Goal: Task Accomplishment & Management: Manage account settings

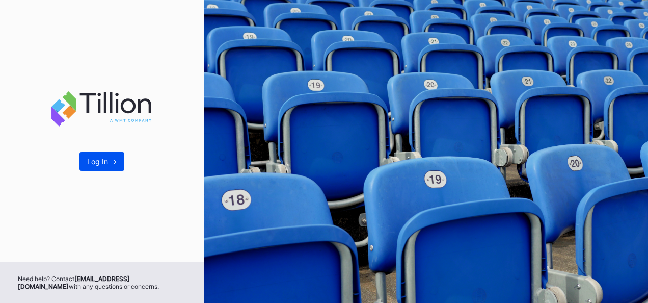
click at [92, 166] on button "Log In ->" at bounding box center [102, 161] width 45 height 19
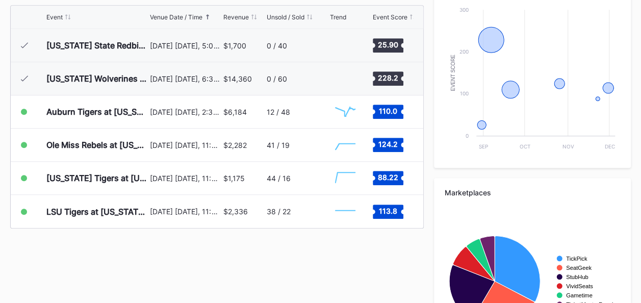
scroll to position [395, 0]
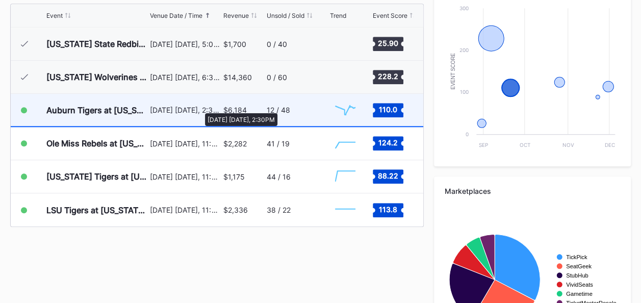
click at [200, 108] on div "[DATE] [DATE], 2:30PM" at bounding box center [185, 110] width 71 height 9
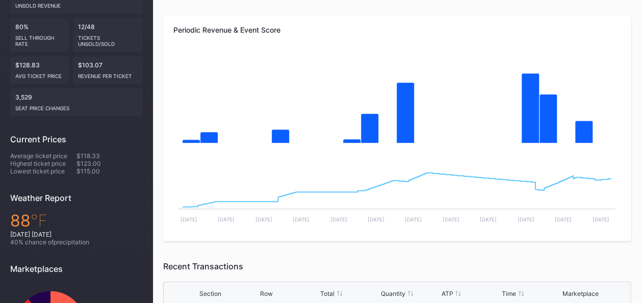
scroll to position [63, 0]
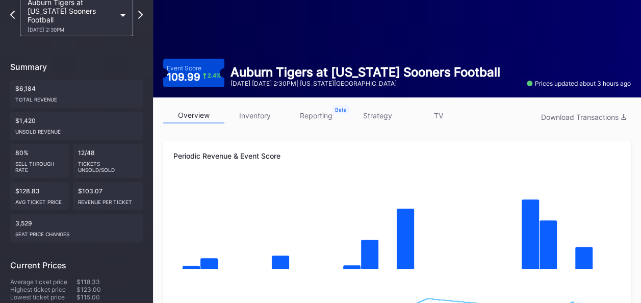
click at [254, 116] on link "inventory" at bounding box center [254, 116] width 61 height 16
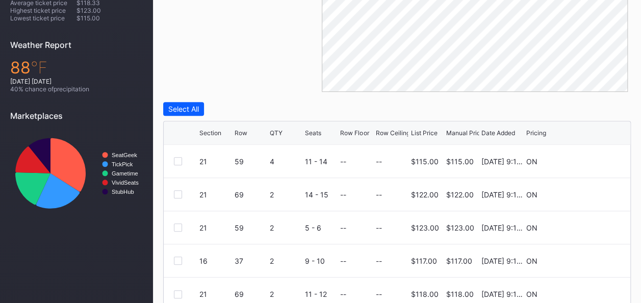
scroll to position [353, 0]
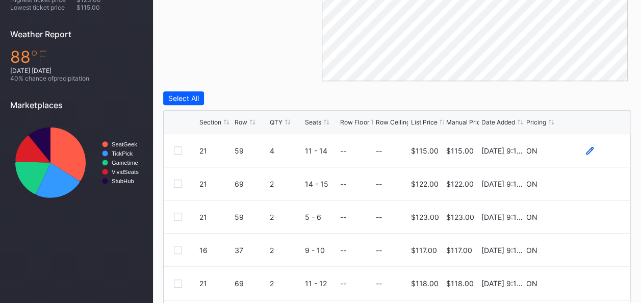
click at [588, 148] on icon at bounding box center [590, 150] width 8 height 8
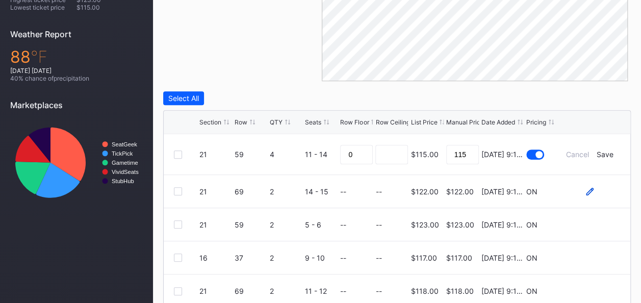
click at [592, 189] on icon at bounding box center [590, 192] width 8 height 8
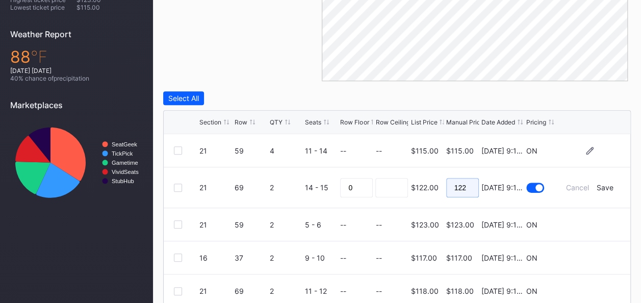
drag, startPoint x: 470, startPoint y: 188, endPoint x: 437, endPoint y: 188, distance: 32.6
click at [437, 188] on form "21 69 2 14 - 15 0 $122.00 122 [DATE] 9:12AM Cancel Save" at bounding box center [409, 187] width 421 height 40
type input "105"
click at [607, 188] on div "Save" at bounding box center [604, 187] width 17 height 9
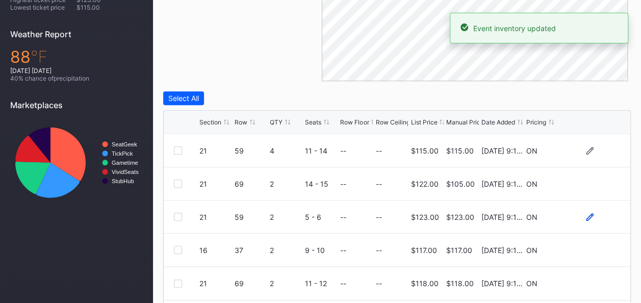
click at [586, 214] on icon at bounding box center [590, 217] width 8 height 8
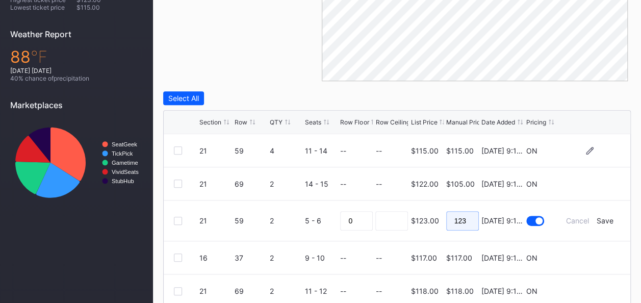
drag, startPoint x: 468, startPoint y: 221, endPoint x: 446, endPoint y: 221, distance: 22.4
click at [446, 221] on input "123" at bounding box center [462, 220] width 33 height 19
type input "108"
click at [609, 221] on div "Save" at bounding box center [604, 220] width 17 height 9
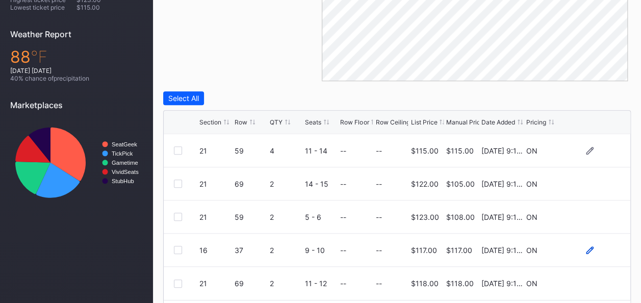
click at [588, 248] on icon at bounding box center [590, 250] width 8 height 8
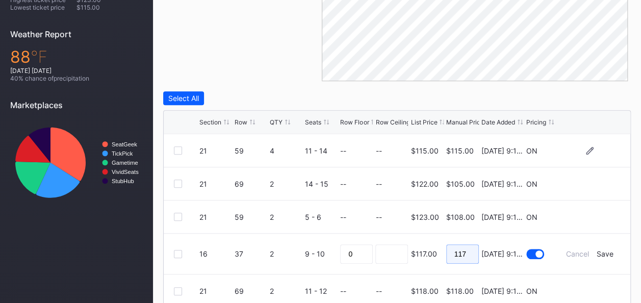
drag, startPoint x: 473, startPoint y: 252, endPoint x: 438, endPoint y: 246, distance: 34.7
click at [438, 246] on form "16 37 2 9 - 10 0 $117.00 117 [DATE] 9:12AM Cancel Save" at bounding box center [409, 253] width 421 height 40
type input "111"
click at [606, 251] on div "Save" at bounding box center [604, 253] width 17 height 9
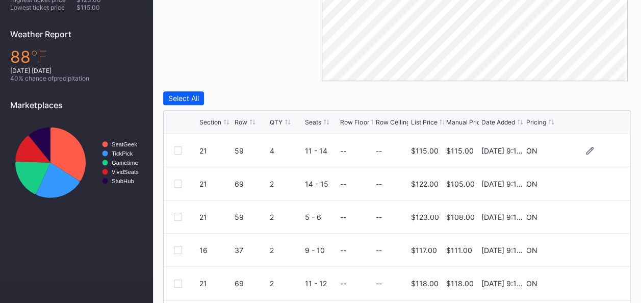
scroll to position [384, 0]
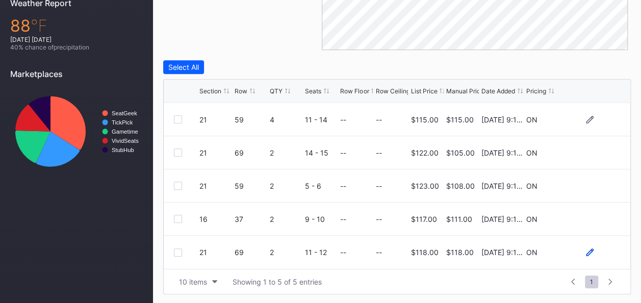
click at [588, 250] on icon at bounding box center [590, 252] width 8 height 8
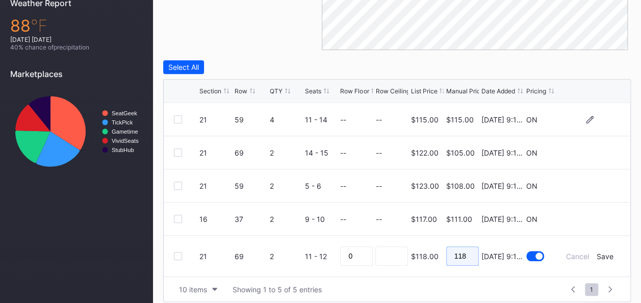
drag, startPoint x: 474, startPoint y: 253, endPoint x: 437, endPoint y: 252, distance: 36.7
click at [437, 252] on form "21 69 2 11 - 12 0 $118.00 118 [DATE] 9:12AM Cancel Save" at bounding box center [409, 255] width 421 height 41
type input "104"
click at [603, 258] on div "Save" at bounding box center [604, 256] width 17 height 9
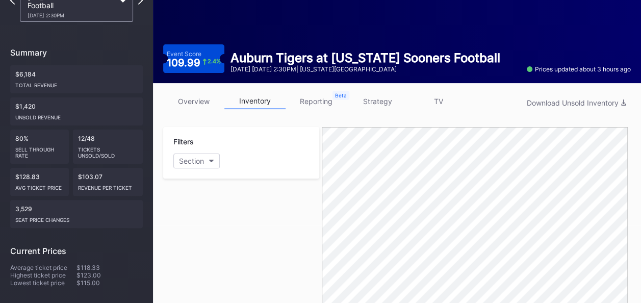
scroll to position [0, 0]
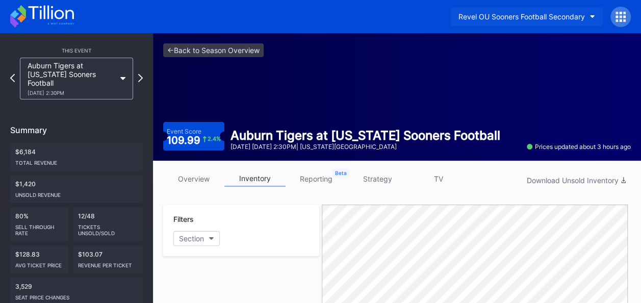
click at [589, 13] on button "Revel OU Sooners Football Secondary" at bounding box center [527, 16] width 152 height 19
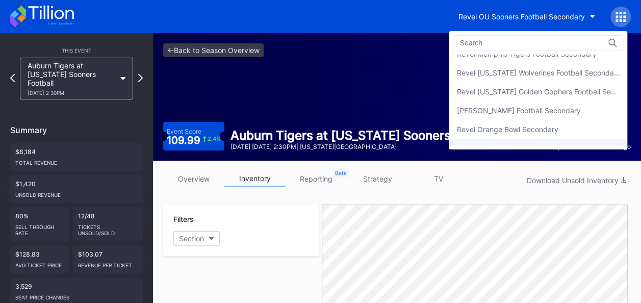
scroll to position [160, 0]
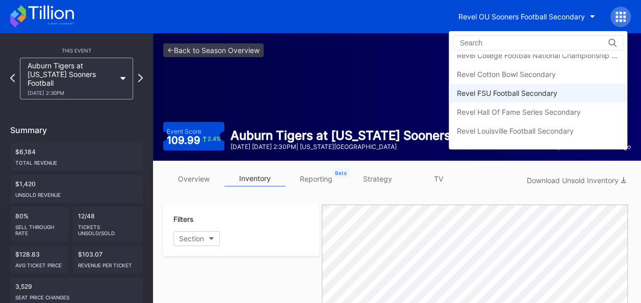
click at [557, 89] on div "Revel FSU Football Secondary" at bounding box center [506, 93] width 100 height 9
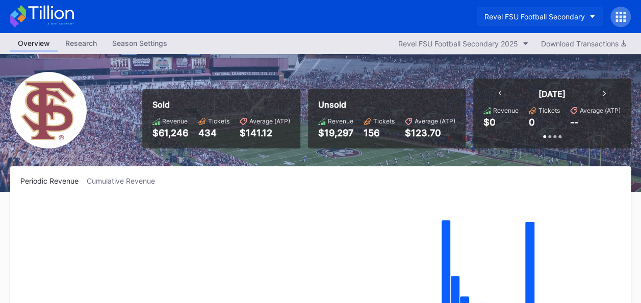
click at [585, 14] on button "Revel FSU Football Secondary" at bounding box center [540, 16] width 126 height 19
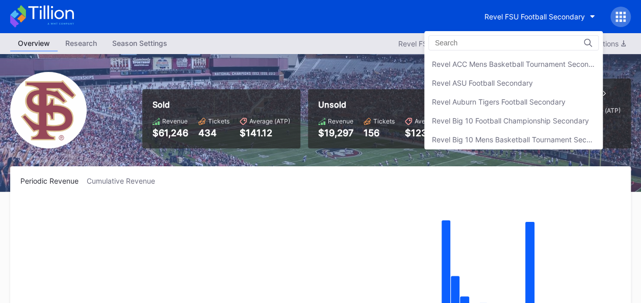
scroll to position [187, 0]
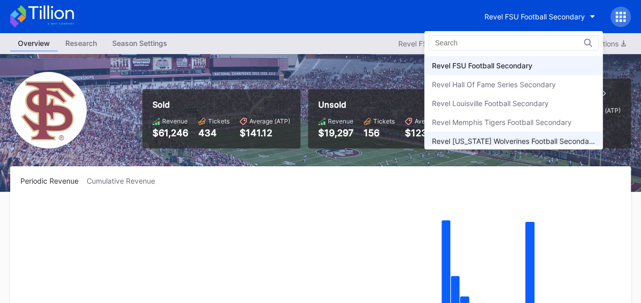
click at [555, 137] on div "Revel [US_STATE] Wolverines Football Secondary" at bounding box center [513, 141] width 163 height 9
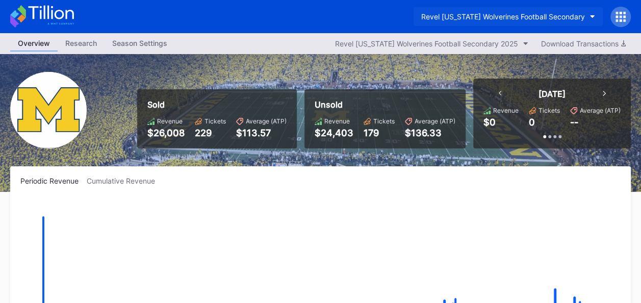
click at [590, 12] on button "Revel [US_STATE] Wolverines Football Secondary" at bounding box center [507, 16] width 189 height 19
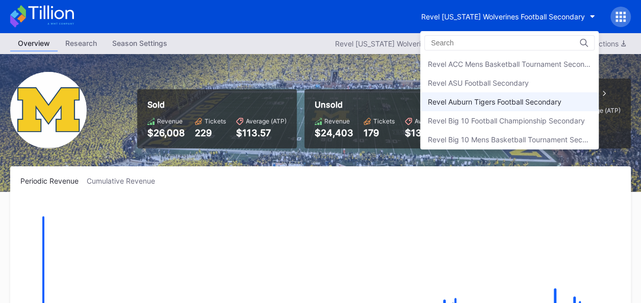
click at [516, 95] on div "Revel Auburn Tigers Football Secondary" at bounding box center [509, 101] width 178 height 19
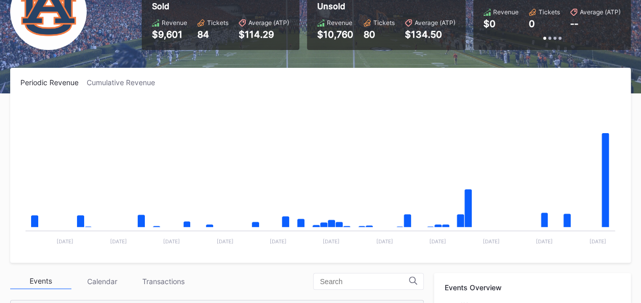
scroll to position [115, 0]
